Goal: Book appointment/travel/reservation

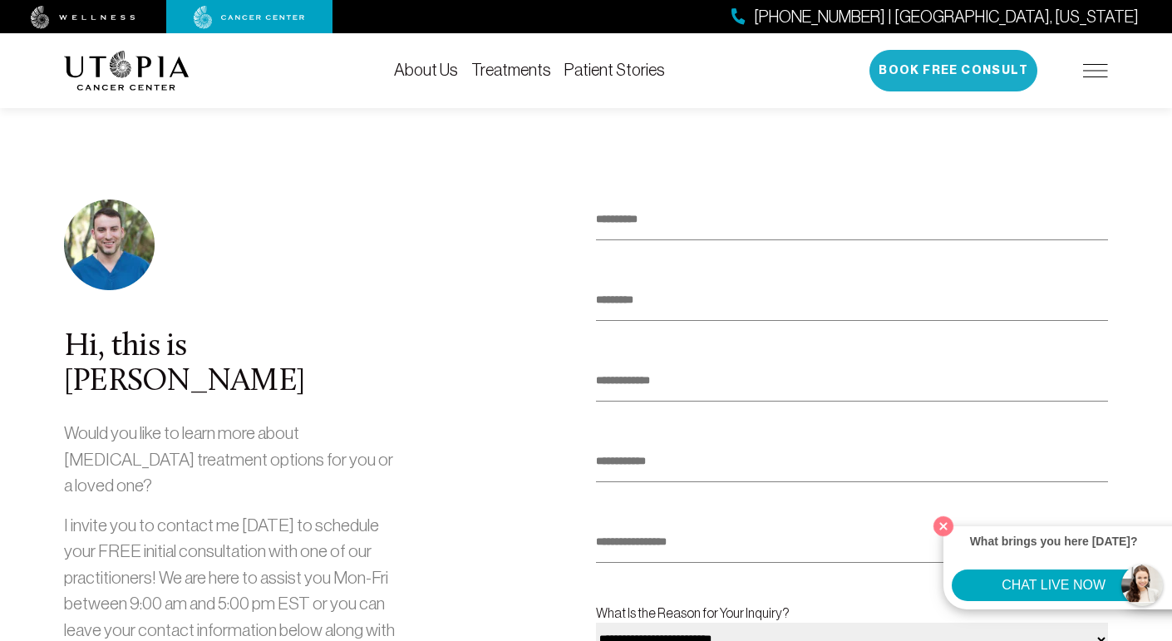
click at [915, 61] on button "Book Free Consult" at bounding box center [953, 71] width 168 height 42
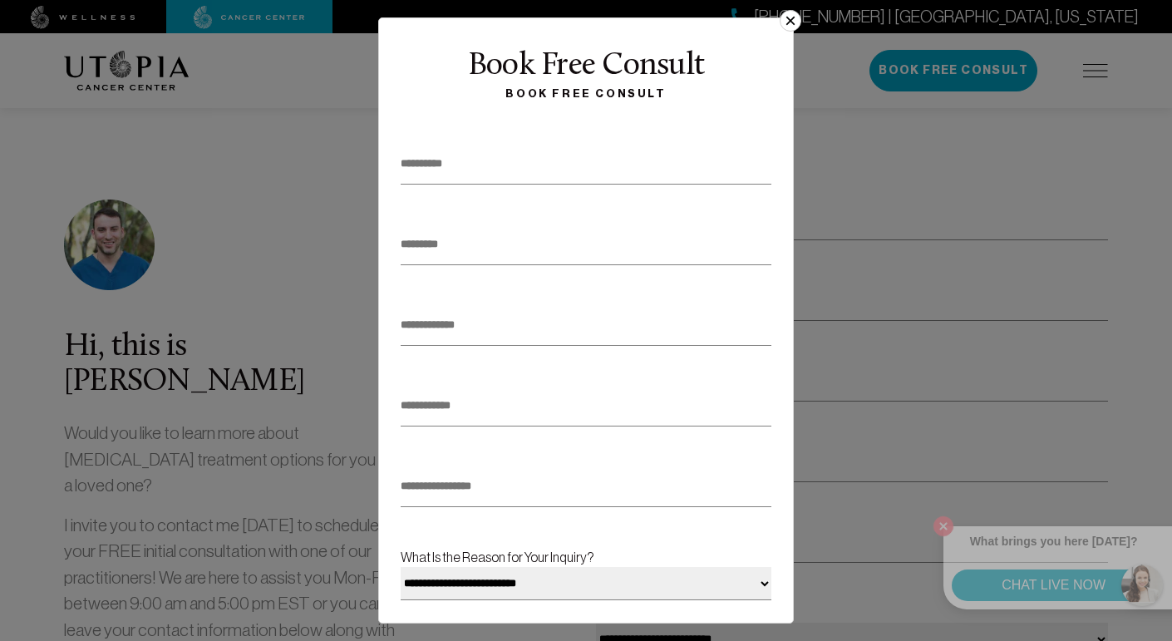
click at [786, 22] on button "×" at bounding box center [791, 21] width 22 height 22
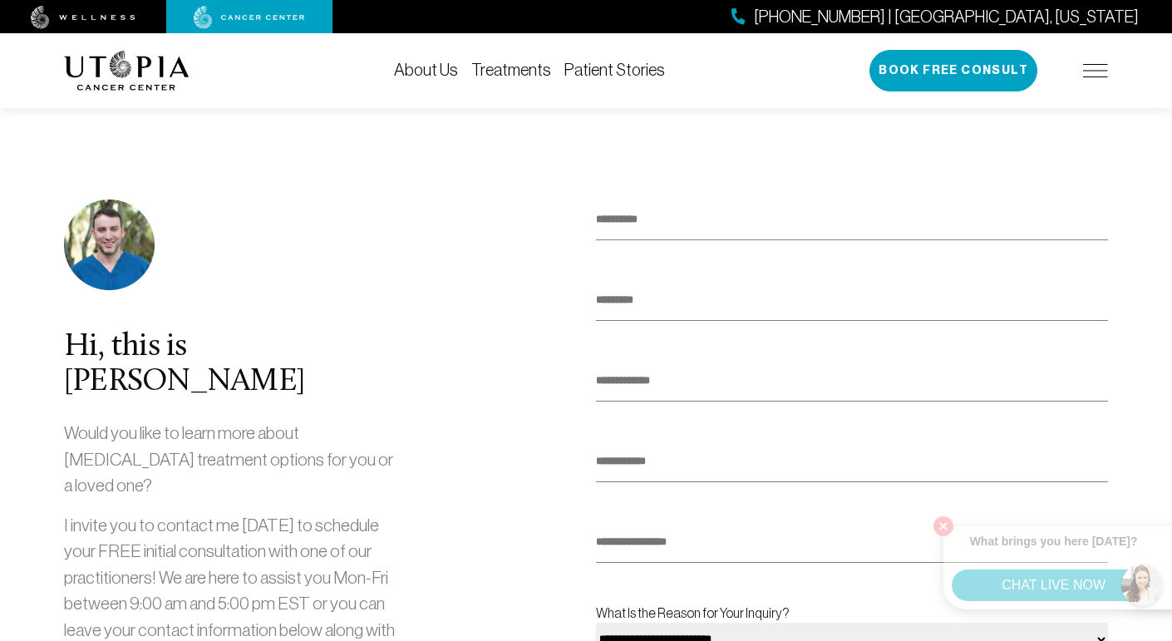
click at [143, 73] on img at bounding box center [126, 71] width 125 height 40
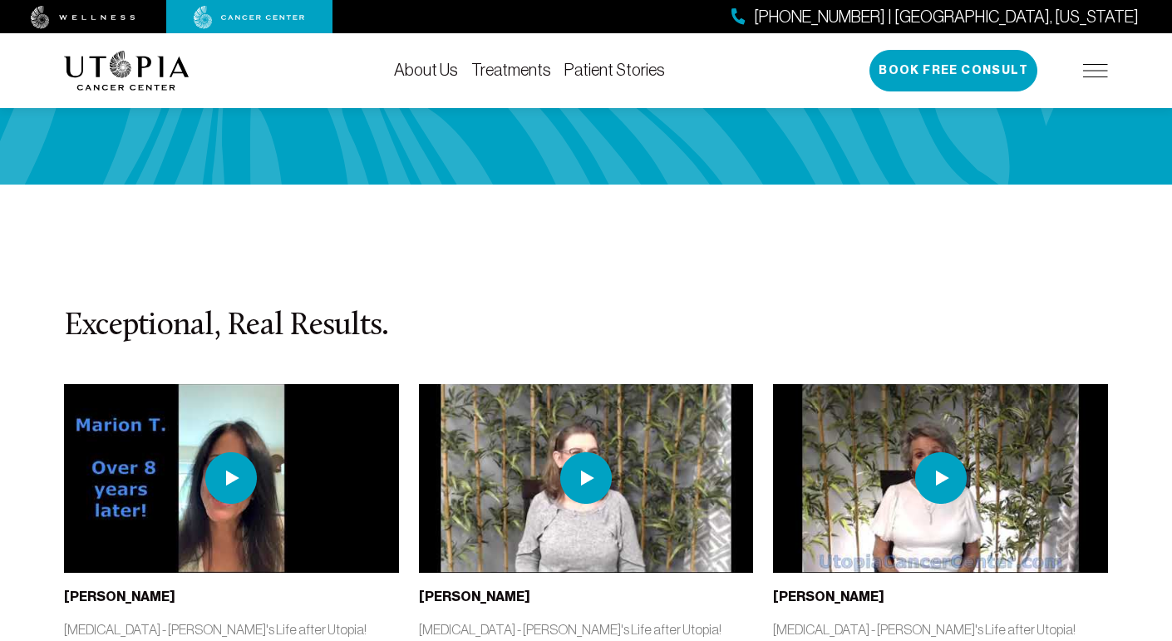
scroll to position [2998, 0]
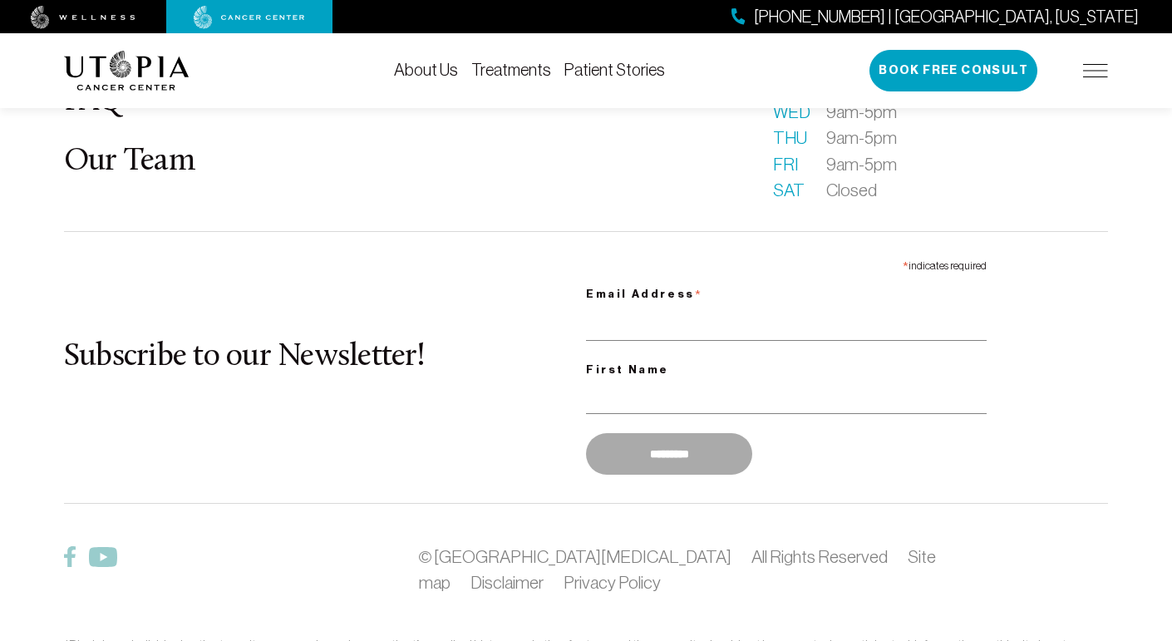
scroll to position [1644, 0]
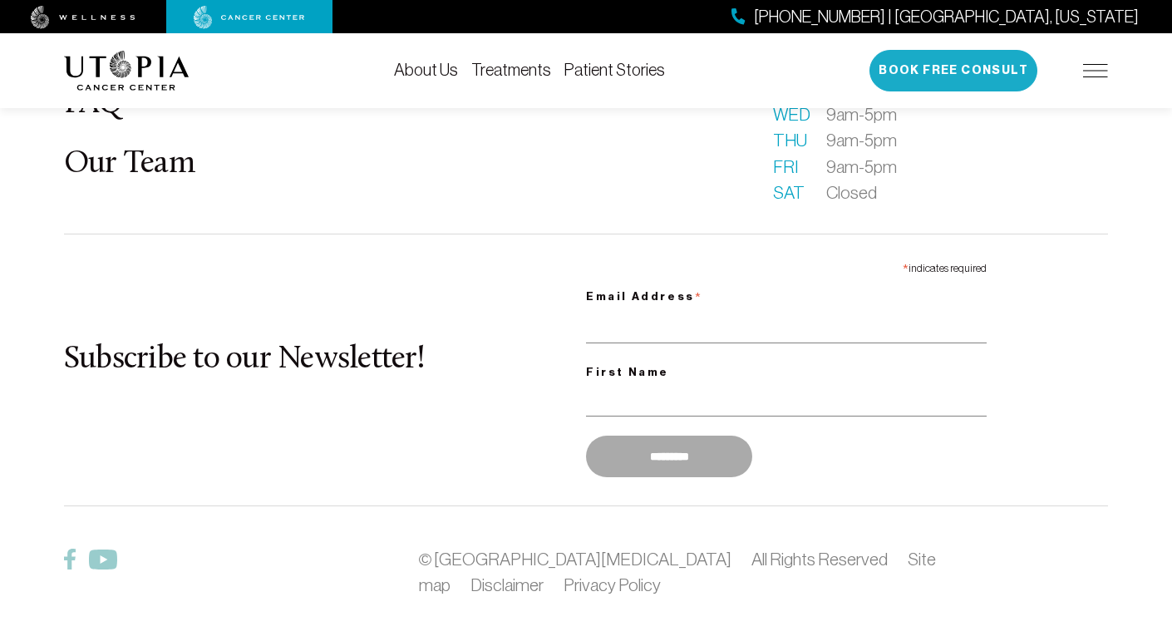
click at [944, 71] on button "Book Free Consult" at bounding box center [953, 71] width 168 height 42
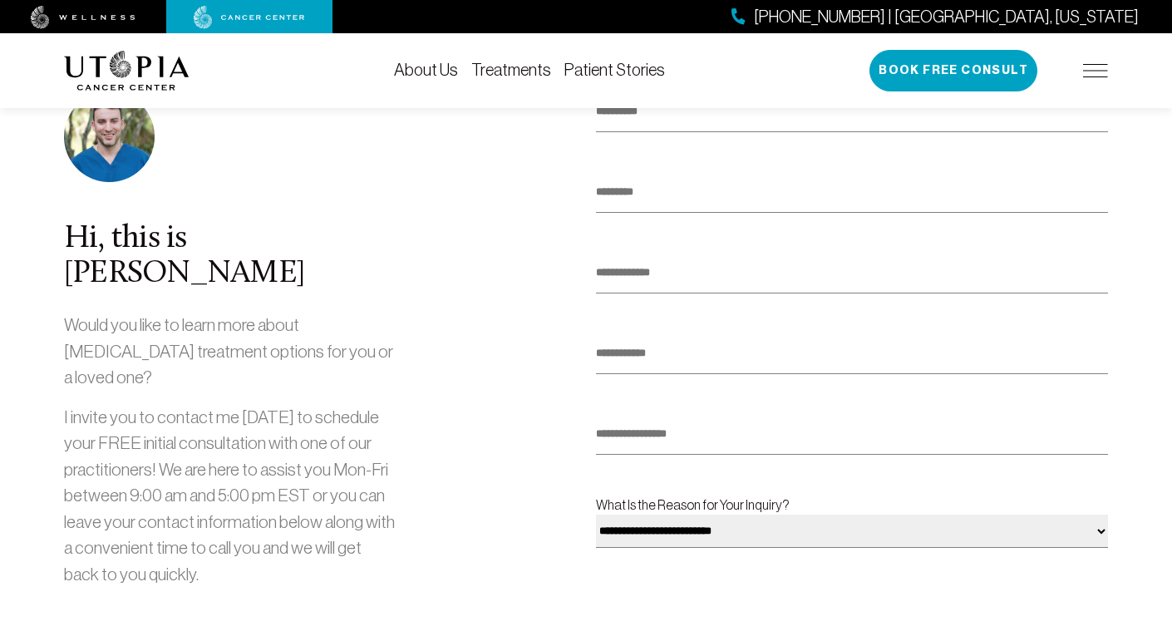
scroll to position [0, 0]
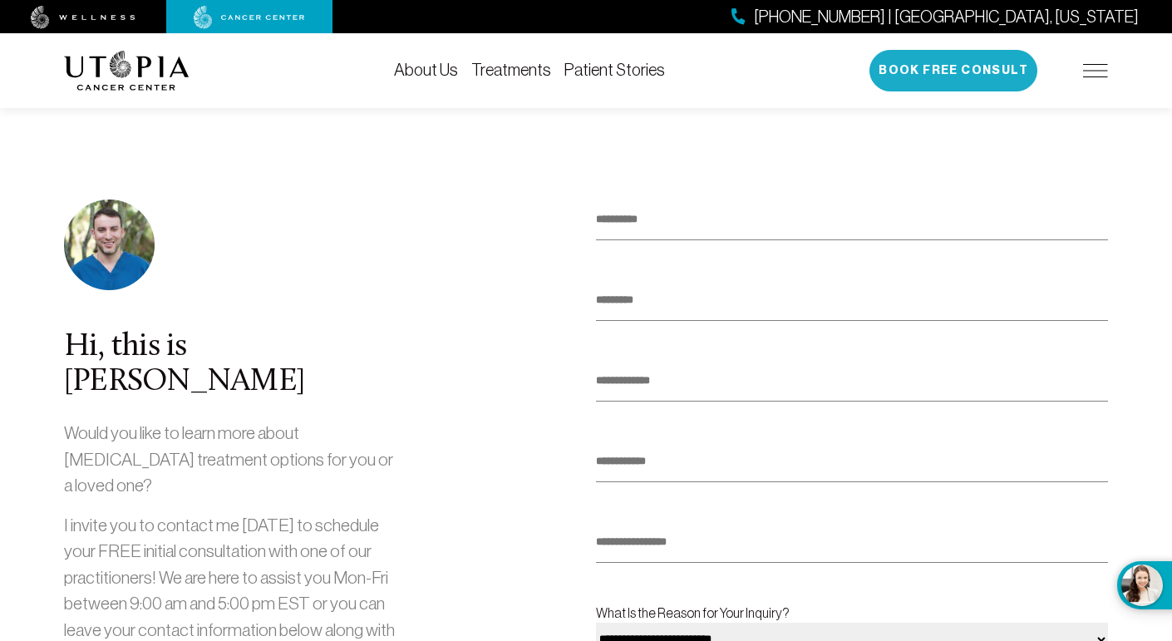
click at [957, 67] on button "Book Free Consult" at bounding box center [953, 71] width 168 height 42
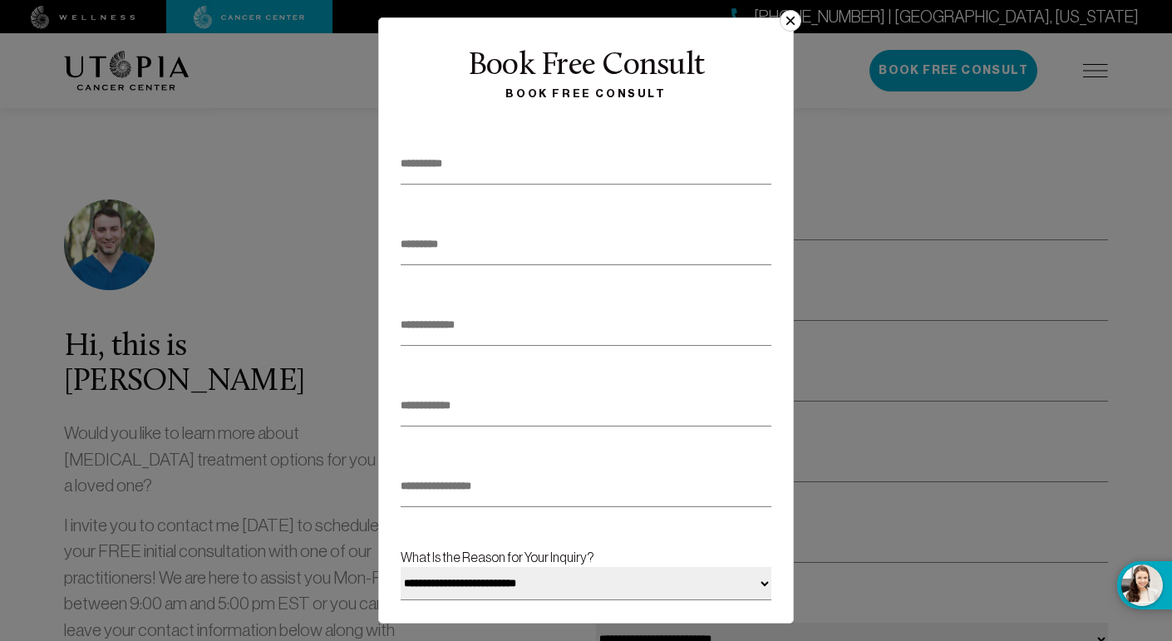
click at [789, 23] on button "×" at bounding box center [791, 21] width 22 height 22
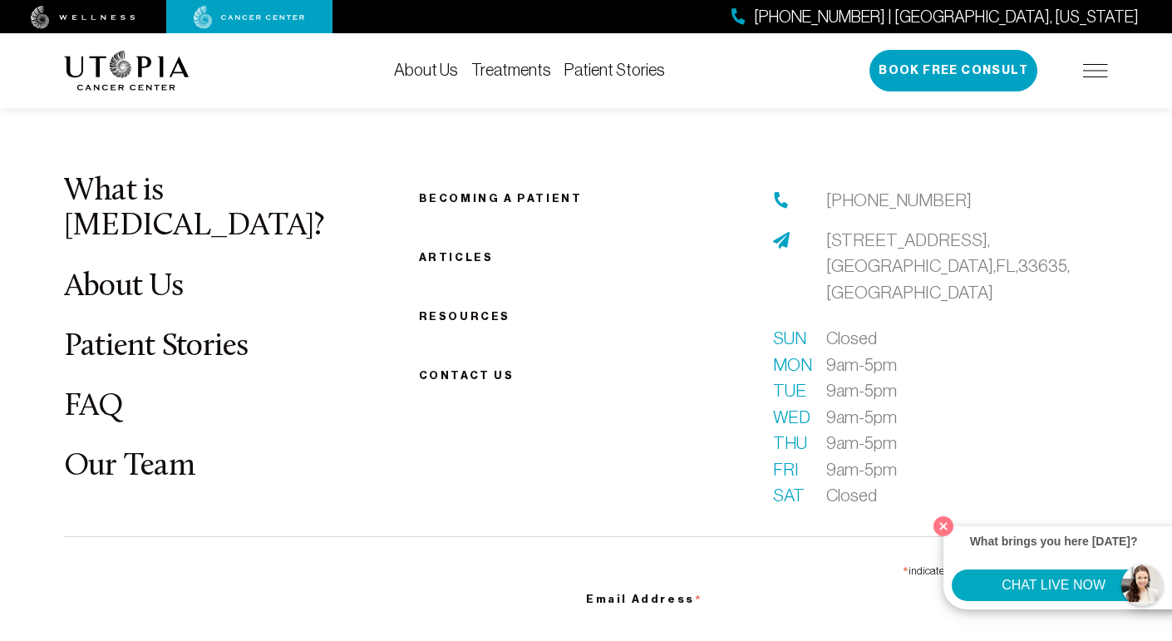
scroll to position [1343, 0]
